Goal: Browse casually: Explore the website without a specific task or goal

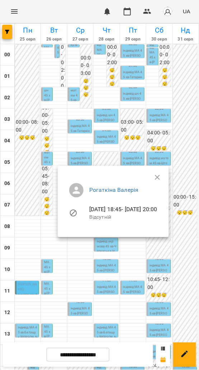
scroll to position [222, 0]
click at [73, 363] on div at bounding box center [99, 185] width 199 height 370
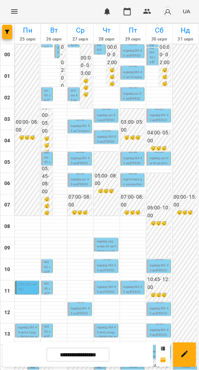
click at [72, 359] on input "**********" at bounding box center [78, 355] width 63 height 14
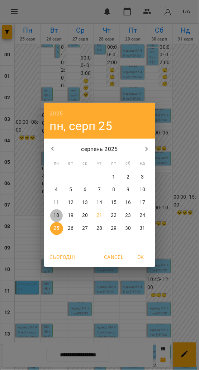
click at [54, 214] on p "18" at bounding box center [56, 215] width 6 height 7
type input "**********"
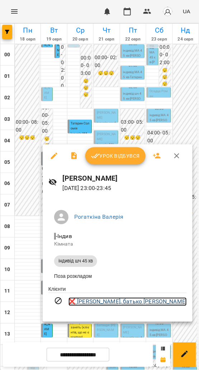
click at [107, 304] on link "❌ [PERSON_NAME], батько [PERSON_NAME]" at bounding box center [127, 301] width 118 height 9
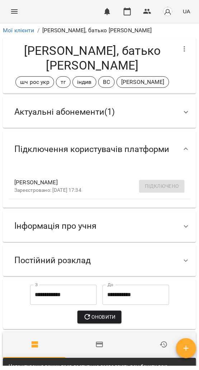
click at [48, 115] on span "Актуальні абонементи ( 1 )" at bounding box center [64, 111] width 100 height 11
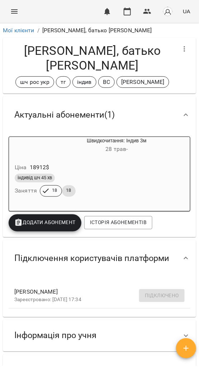
click at [48, 115] on span "Актуальні абонементи ( 1 )" at bounding box center [64, 114] width 100 height 11
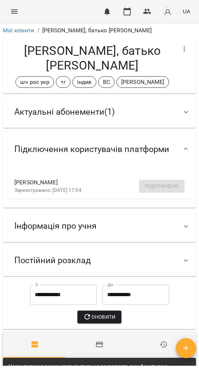
click at [63, 232] on span "Інформація про учня" at bounding box center [55, 226] width 82 height 11
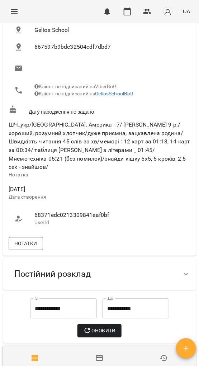
scroll to position [326, 0]
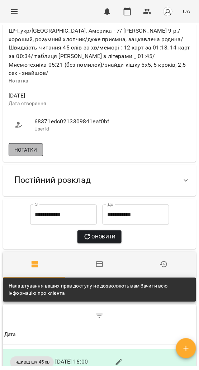
click at [24, 154] on span "Нотатки" at bounding box center [25, 149] width 23 height 9
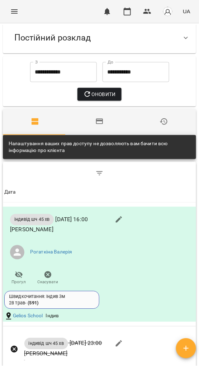
scroll to position [566, 0]
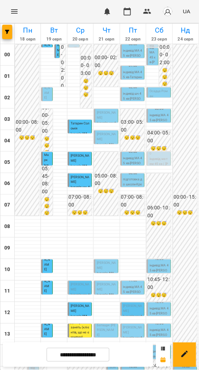
scroll to position [222, 0]
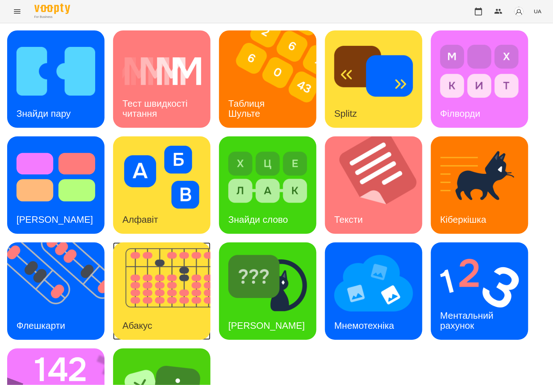
click at [171, 281] on img at bounding box center [166, 290] width 106 height 97
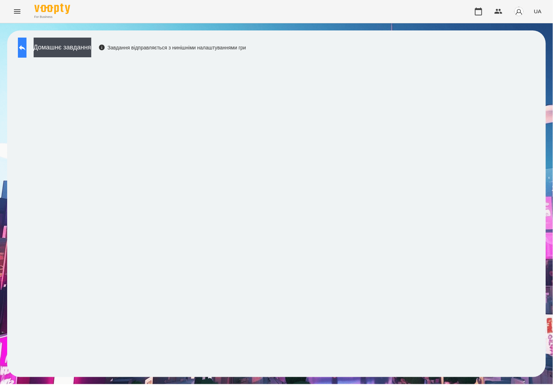
click at [26, 55] on button at bounding box center [22, 48] width 9 height 20
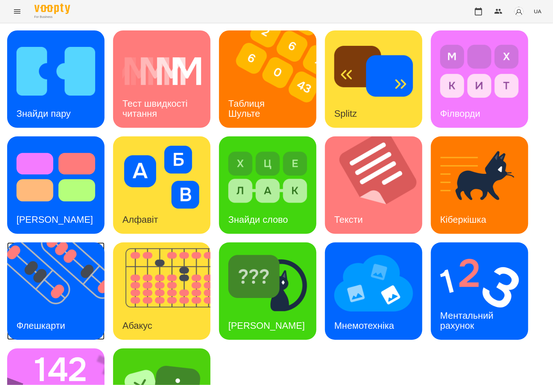
click at [30, 292] on img at bounding box center [60, 290] width 106 height 97
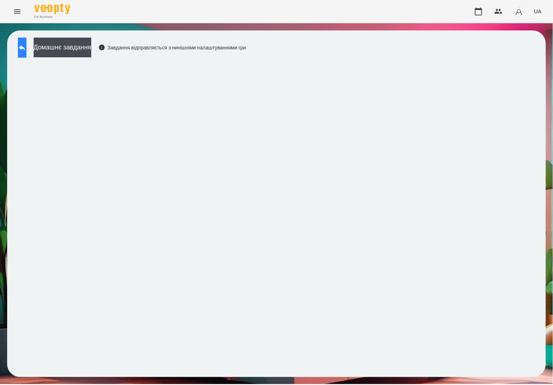
click at [20, 54] on button at bounding box center [22, 48] width 9 height 20
